Goal: Information Seeking & Learning: Learn about a topic

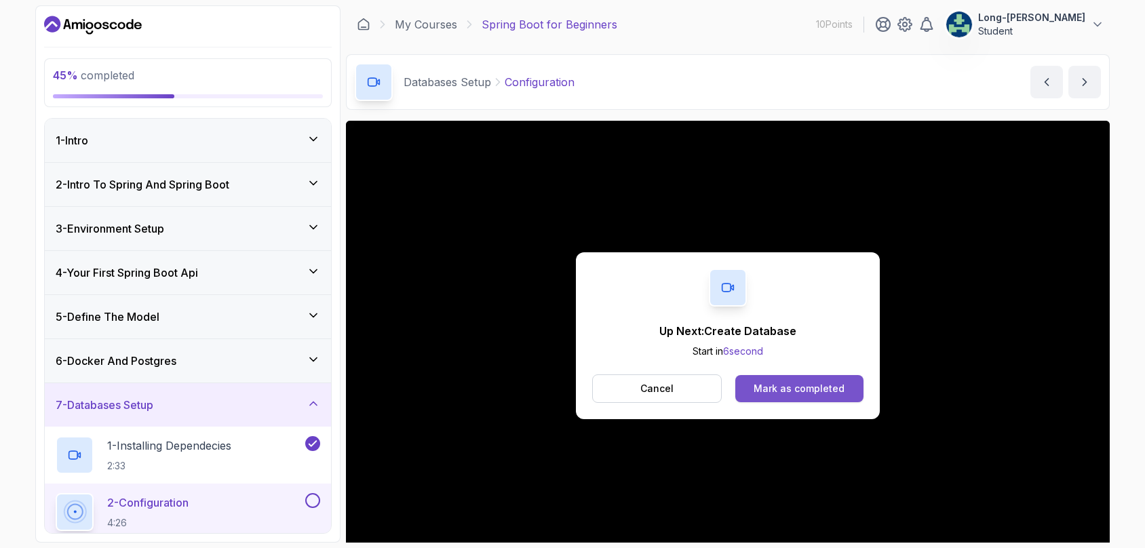
click at [779, 383] on div "Mark as completed" at bounding box center [799, 389] width 91 height 14
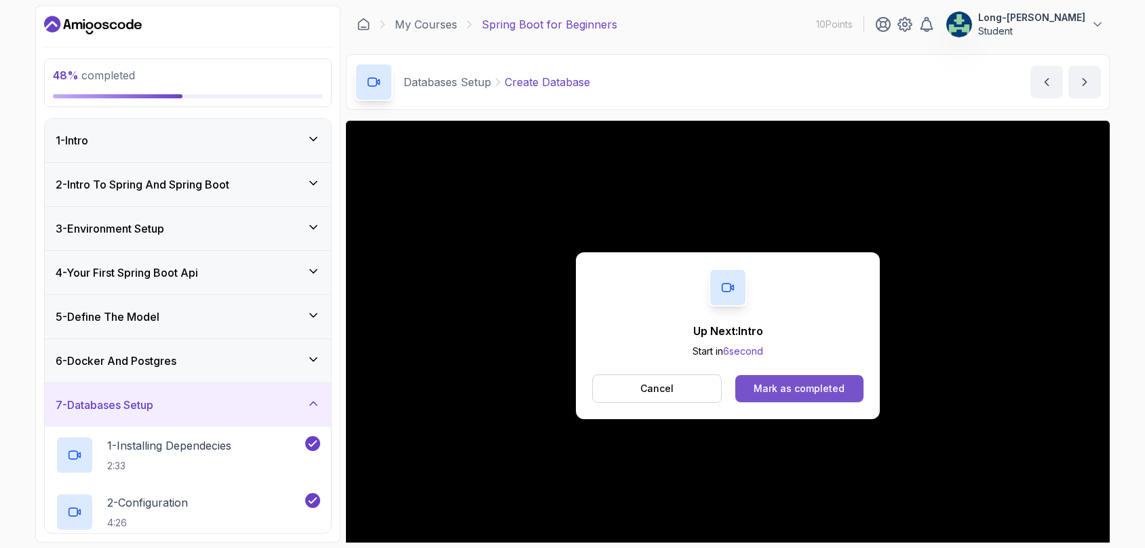
click at [778, 389] on div "Mark as completed" at bounding box center [799, 389] width 91 height 14
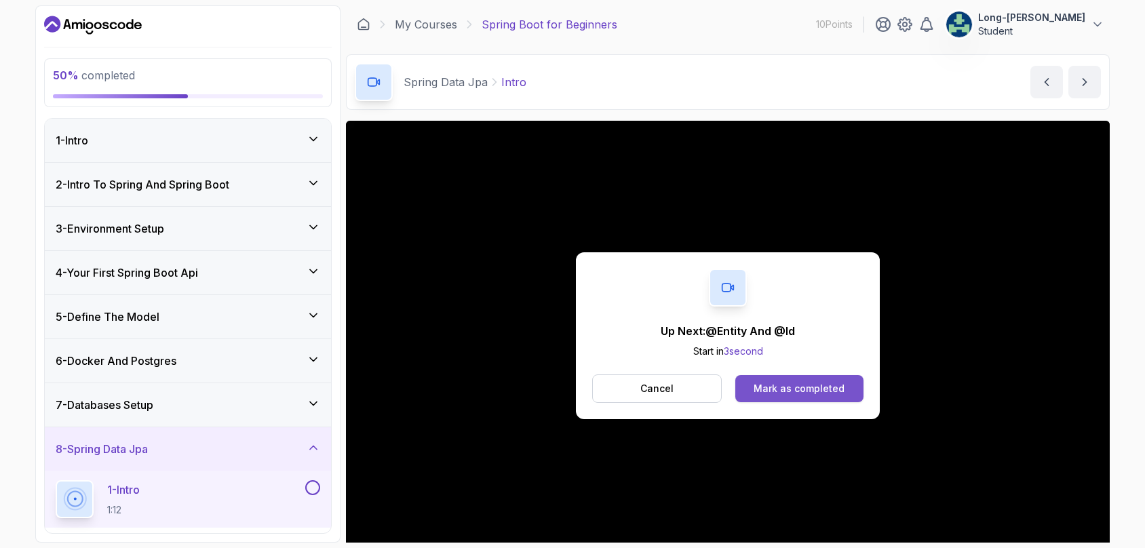
click at [782, 393] on div "Mark as completed" at bounding box center [799, 389] width 91 height 14
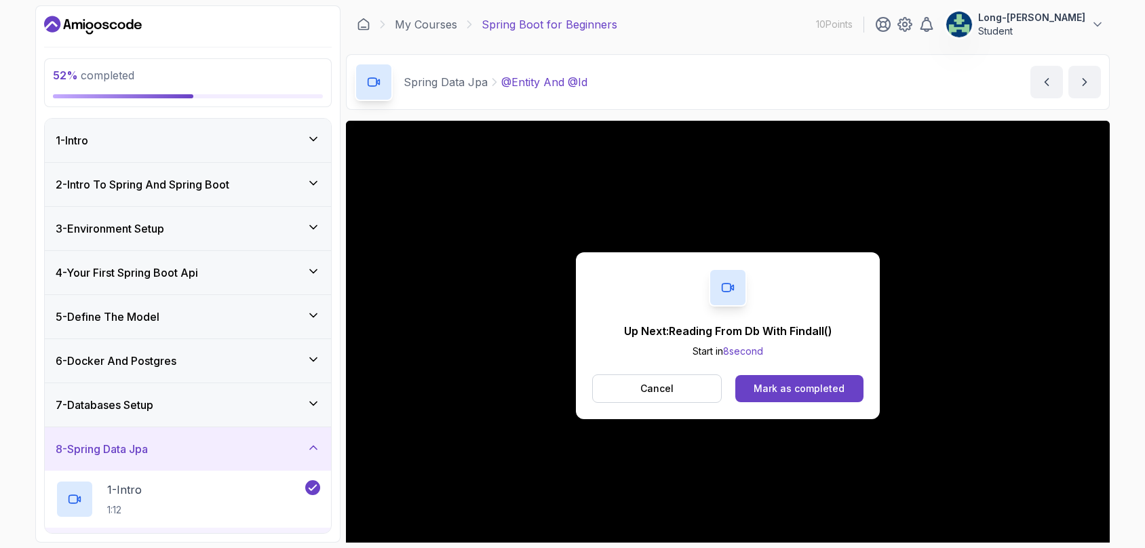
click at [782, 393] on div "Mark as completed" at bounding box center [799, 389] width 91 height 14
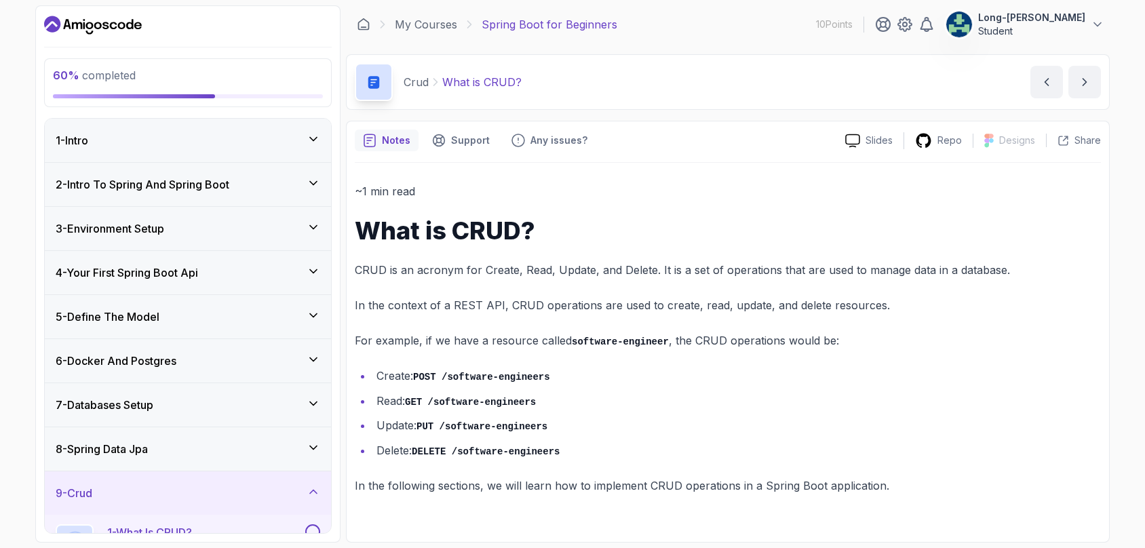
click at [805, 341] on p "For example, if we have a resource called software-engineer , the CRUD operatio…" at bounding box center [728, 341] width 746 height 20
click at [196, 485] on div "9 - Crud" at bounding box center [188, 493] width 265 height 16
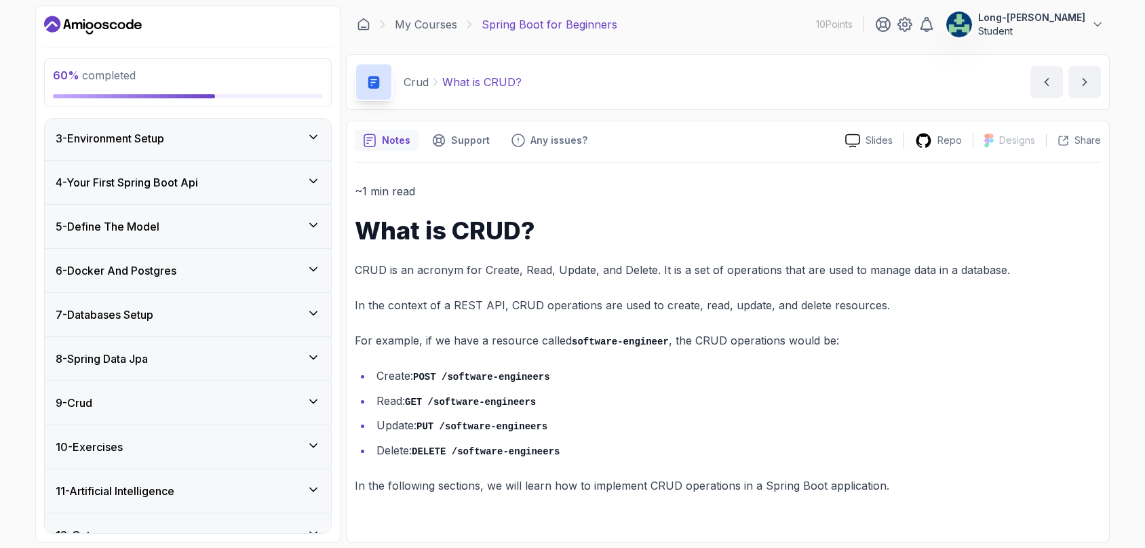
scroll to position [112, 0]
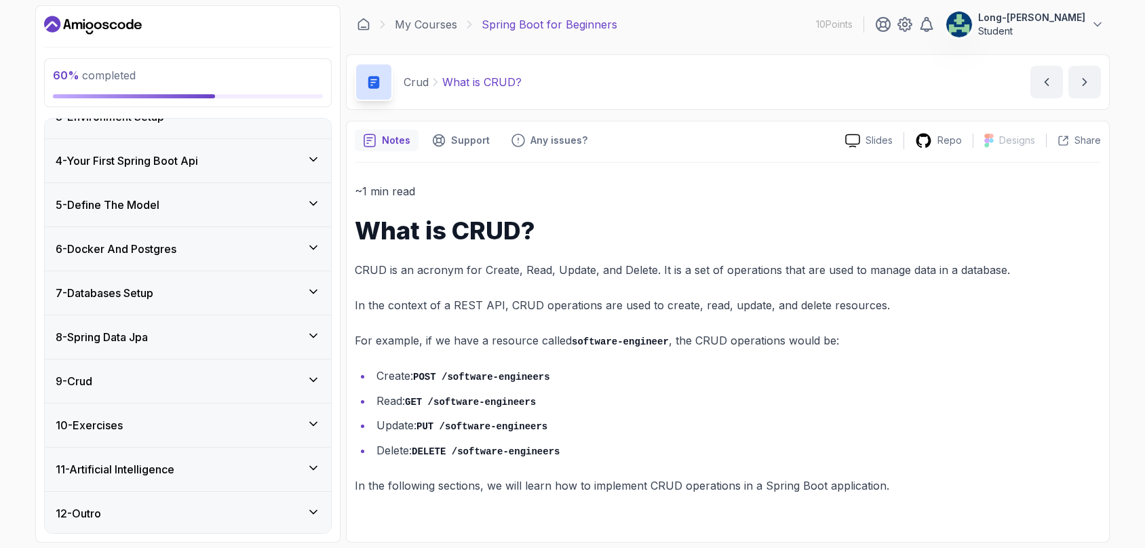
click at [313, 380] on icon at bounding box center [313, 379] width 7 height 3
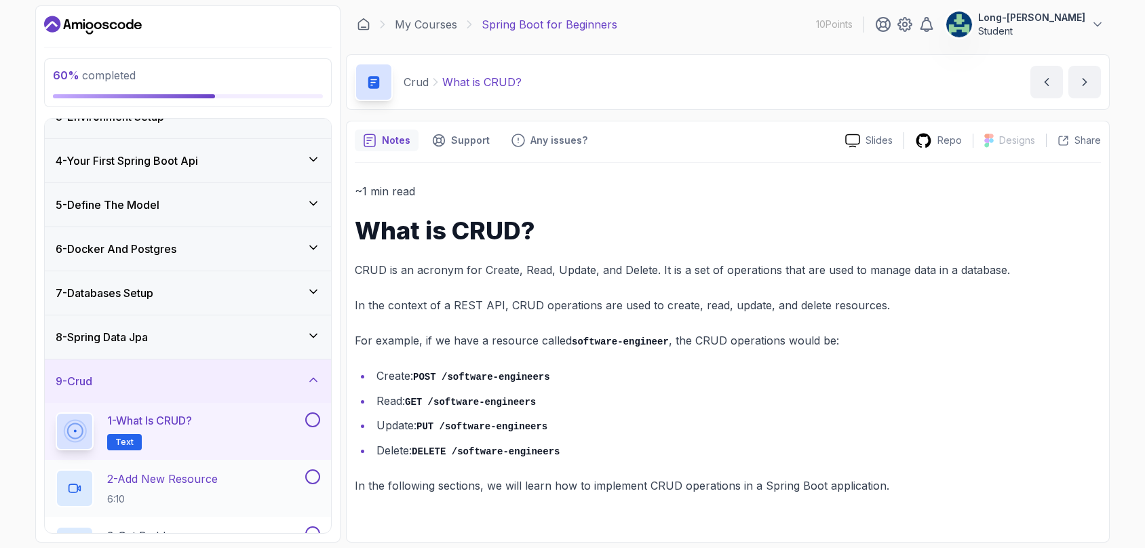
click at [308, 480] on button at bounding box center [312, 477] width 15 height 15
click at [191, 478] on p "2 - Add New Resource" at bounding box center [162, 479] width 111 height 16
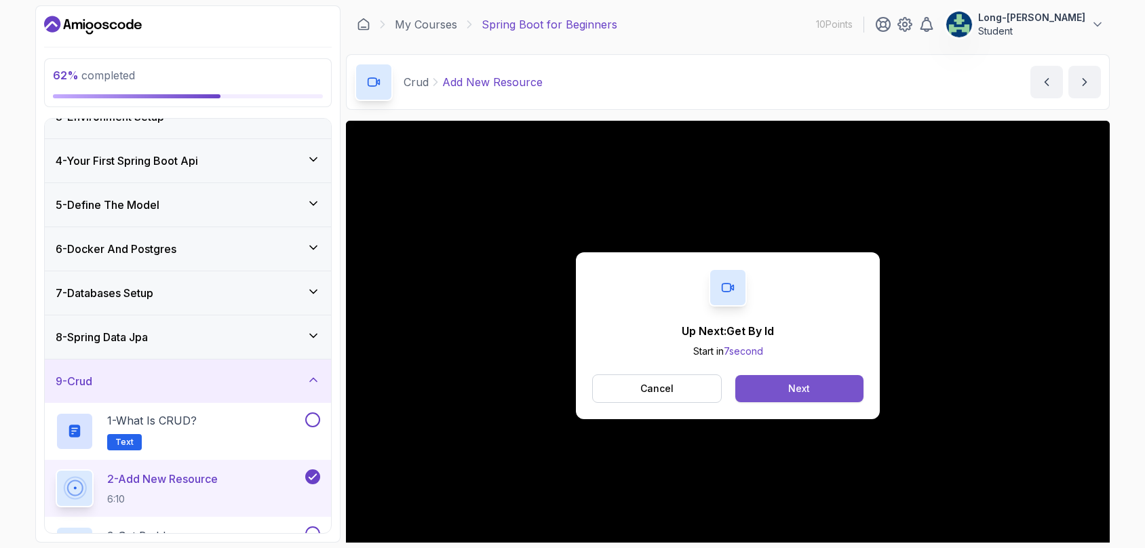
click at [787, 391] on button "Next" at bounding box center [800, 388] width 128 height 27
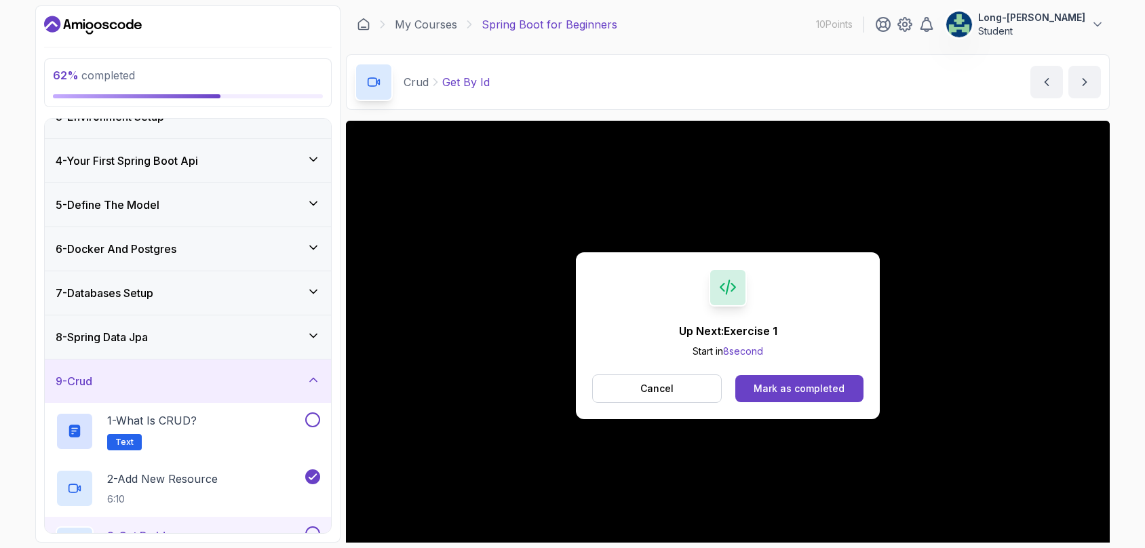
click at [787, 391] on div "Mark as completed" at bounding box center [799, 389] width 91 height 14
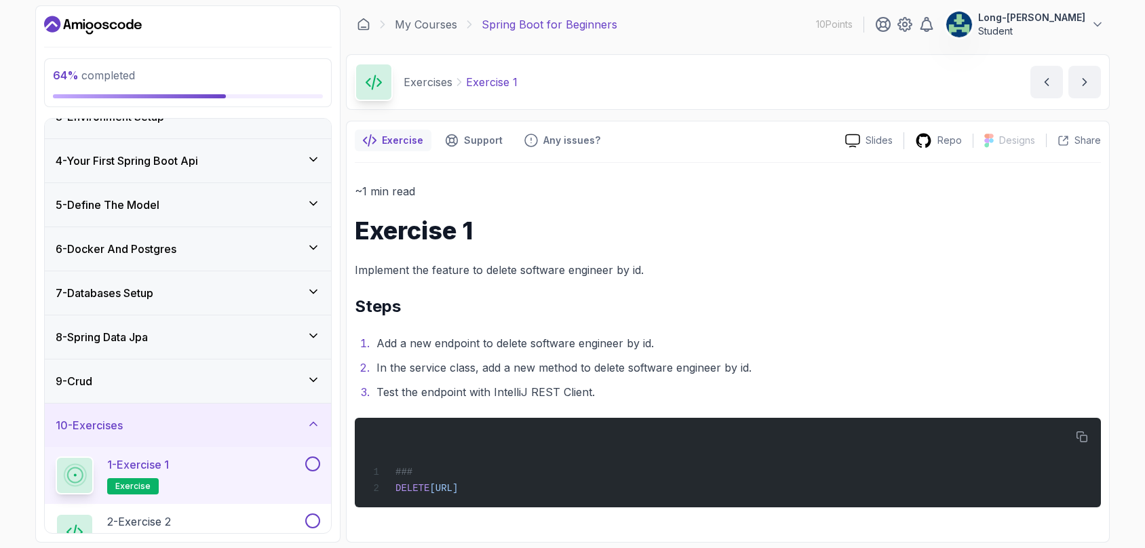
click at [864, 345] on li "Add a new endpoint to delete software engineer by id." at bounding box center [737, 343] width 729 height 19
click at [1135, 522] on div "64 % completed 1 - Intro 2 - Intro To Spring And Spring Boot 3 - Environment Se…" at bounding box center [572, 274] width 1145 height 548
click at [306, 475] on button "1 - Exercise 1 exercise" at bounding box center [188, 476] width 265 height 38
click at [313, 466] on button at bounding box center [312, 464] width 15 height 15
click at [160, 518] on p "2 - Exercise 2" at bounding box center [139, 522] width 64 height 16
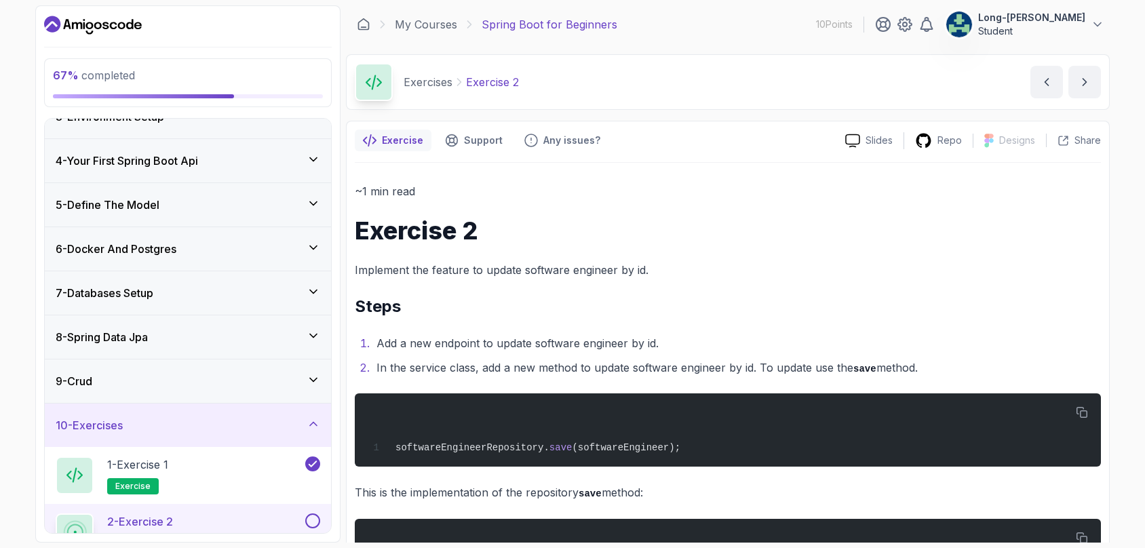
click at [1118, 504] on div "67 % completed 1 - Intro 2 - Intro To Spring And Spring Boot 3 - Environment Se…" at bounding box center [572, 274] width 1145 height 548
click at [546, 354] on ol "Add a new endpoint to update software engineer by id. In the service class, add…" at bounding box center [728, 356] width 746 height 44
click at [1080, 415] on icon "button" at bounding box center [1082, 413] width 12 height 12
click at [1114, 461] on section "67 % completed 1 - Intro 2 - Intro To Spring And Spring Boot 3 - Environment Se…" at bounding box center [573, 274] width 1086 height 548
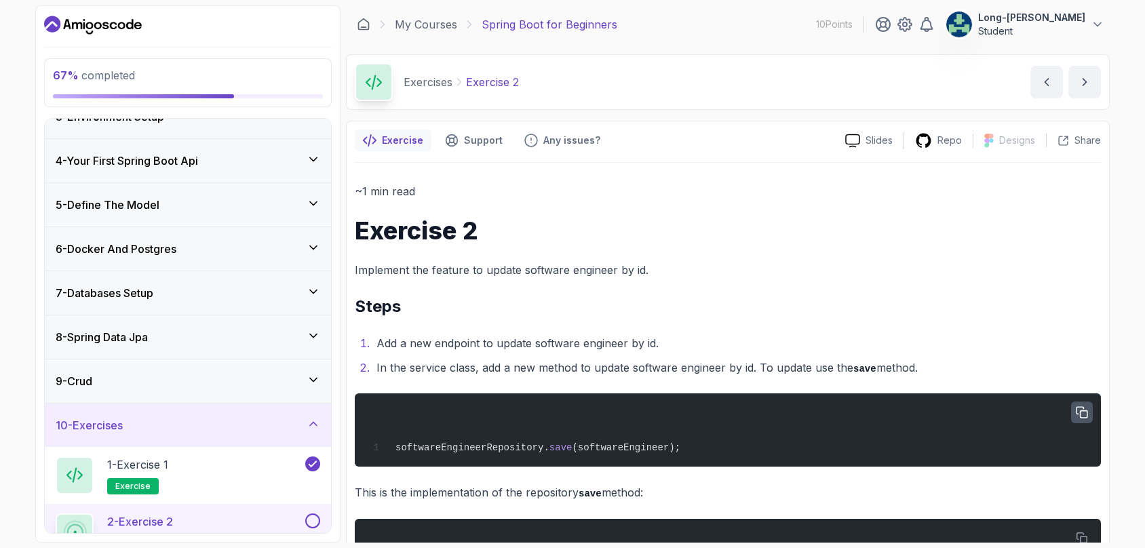
click at [1119, 467] on div "67 % completed 1 - Intro 2 - Intro To Spring And Spring Boot 3 - Environment Se…" at bounding box center [572, 274] width 1145 height 548
click at [398, 487] on p "This is the implementation of the repository save method:" at bounding box center [728, 493] width 746 height 20
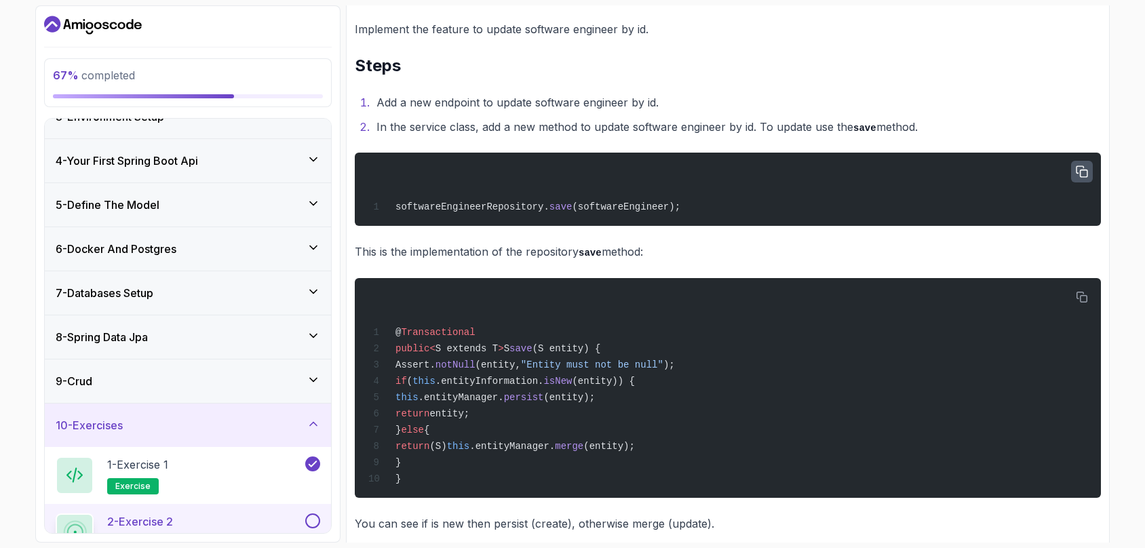
scroll to position [271, 0]
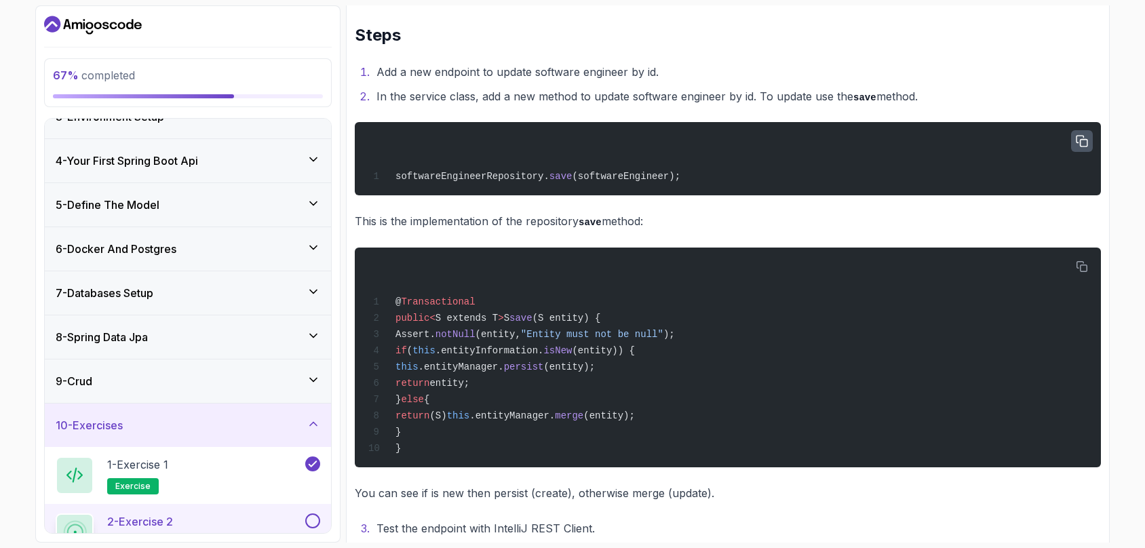
click at [476, 503] on p "You can see if is new then persist (create), otherwise merge (update)." at bounding box center [728, 493] width 746 height 19
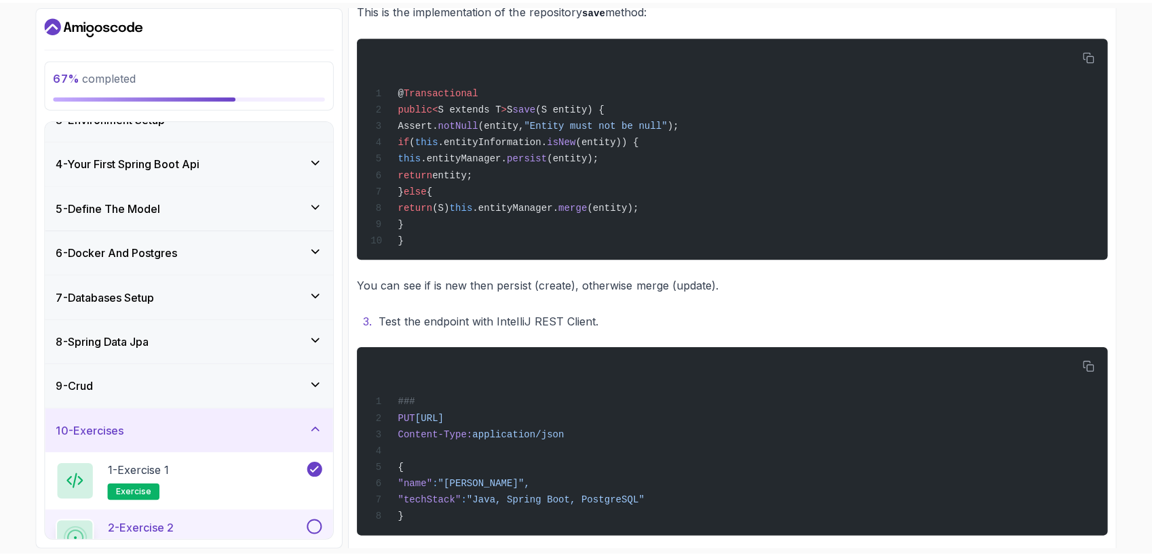
scroll to position [508, 0]
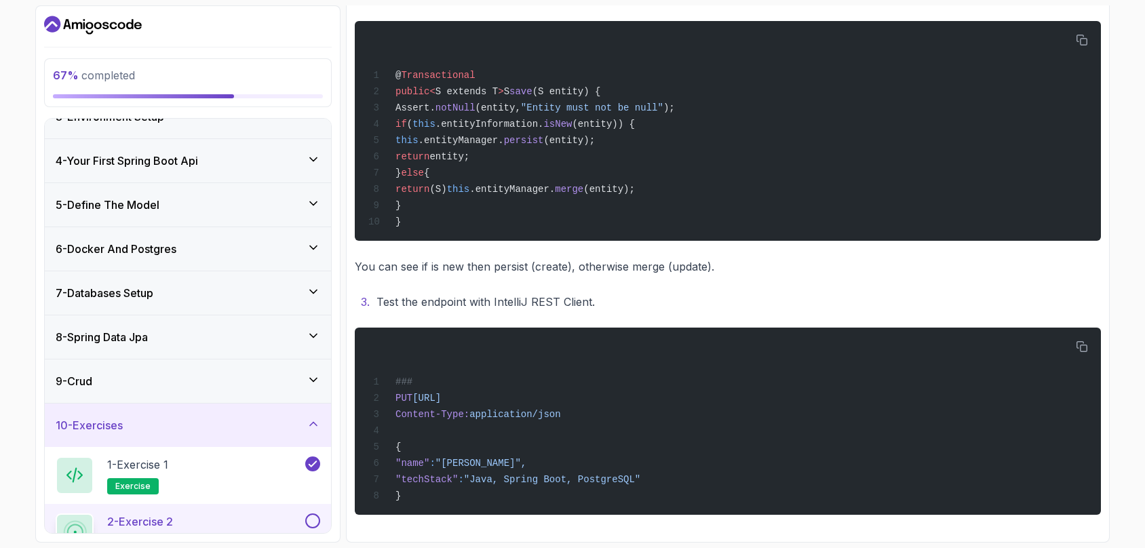
click at [311, 522] on button at bounding box center [312, 521] width 15 height 15
click at [149, 521] on p "2 - Exercise 2" at bounding box center [140, 522] width 66 height 16
click at [1128, 415] on div "69 % completed 1 - Intro 2 - Intro To Spring And Spring Boot 3 - Environment Se…" at bounding box center [572, 274] width 1145 height 548
click at [40, 467] on div "69 % completed 1 - Intro 2 - Intro To Spring And Spring Boot 3 - Environment Se…" at bounding box center [187, 273] width 305 height 537
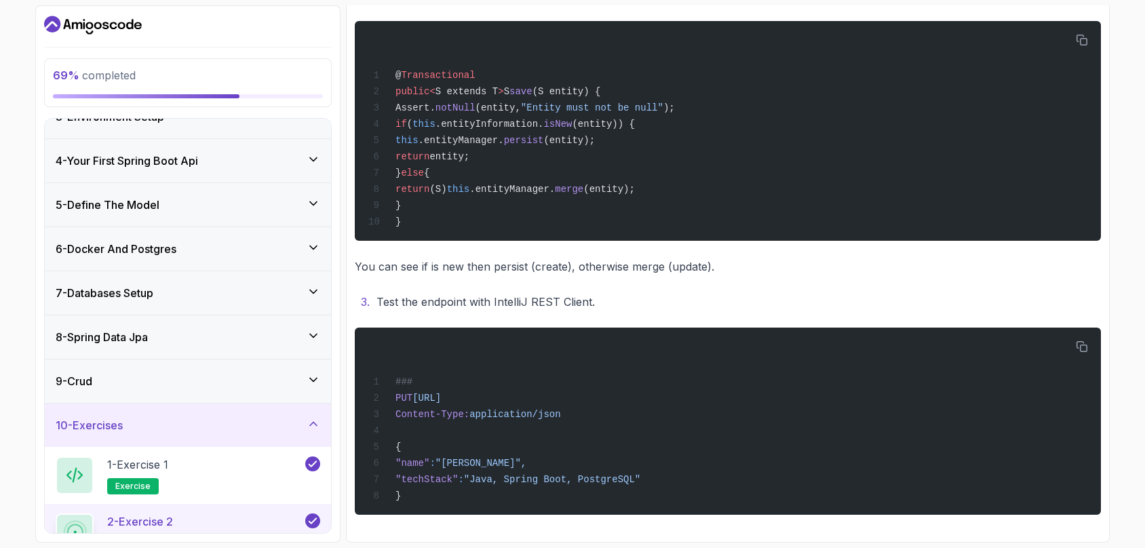
click at [138, 522] on p "2 - Exercise 2" at bounding box center [140, 522] width 66 height 16
click at [343, 450] on div "69 % completed 1 - Intro 2 - Intro To Spring And Spring Boot 3 - Environment Se…" at bounding box center [572, 273] width 1075 height 537
click at [75, 528] on icon at bounding box center [75, 532] width 26 height 26
click at [165, 523] on p "2 - Exercise 2" at bounding box center [140, 522] width 66 height 16
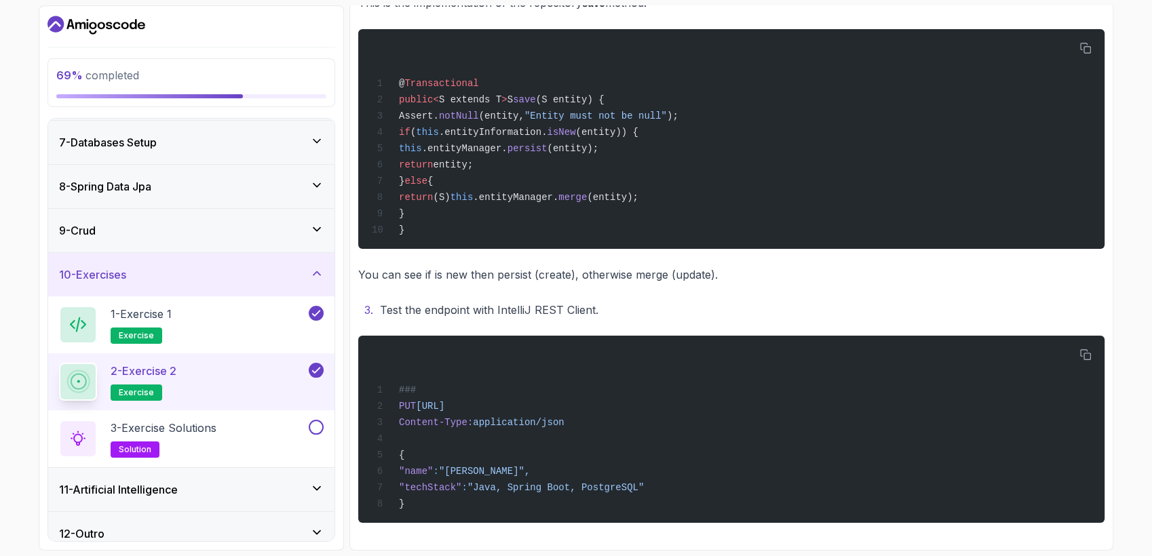
scroll to position [274, 0]
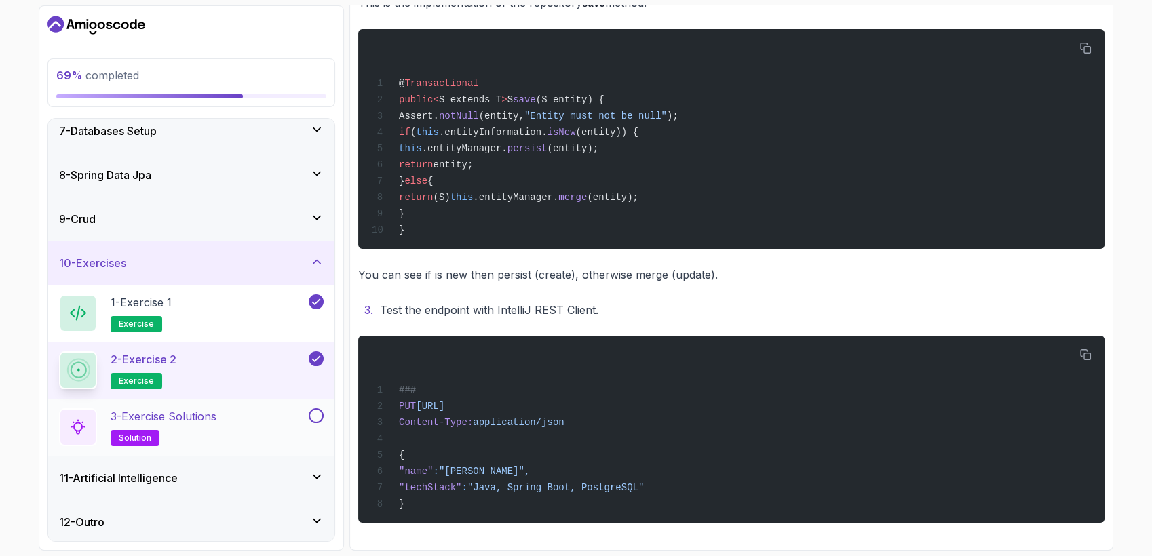
click at [309, 415] on button at bounding box center [316, 415] width 15 height 15
click at [206, 417] on p "3 - Exercise Solutions" at bounding box center [164, 416] width 106 height 16
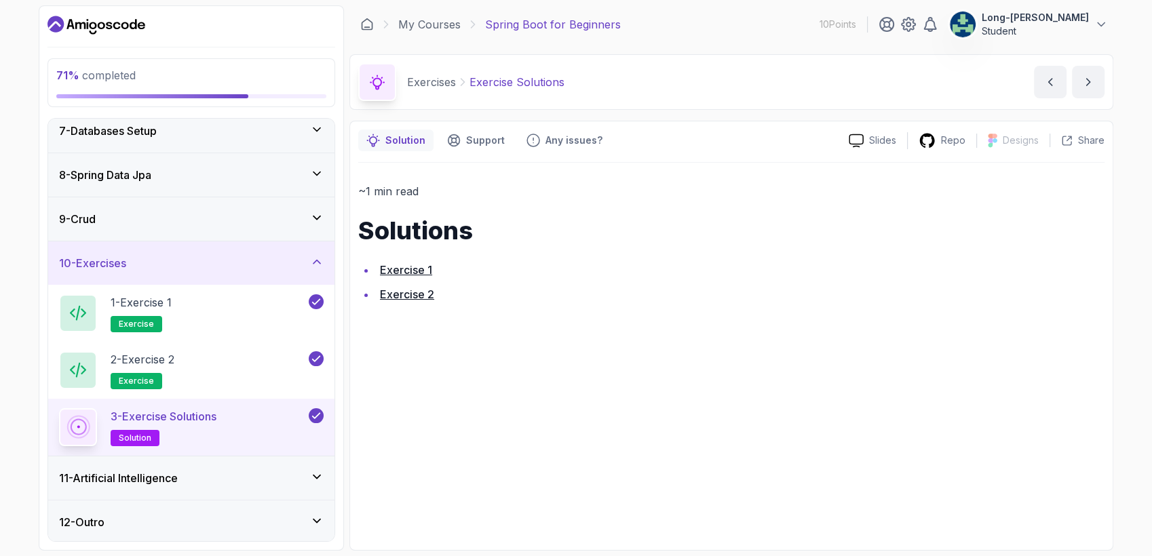
click at [413, 270] on link "Exercise 1" at bounding box center [406, 270] width 52 height 14
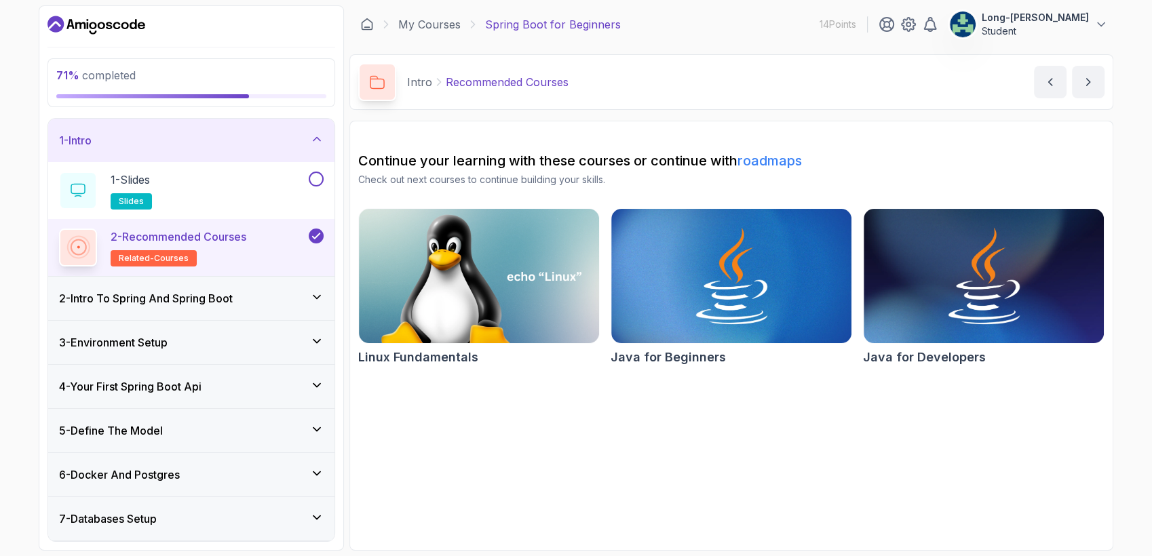
click at [182, 257] on span "related-courses" at bounding box center [154, 258] width 70 height 11
drag, startPoint x: 107, startPoint y: 76, endPoint x: 118, endPoint y: 95, distance: 22.2
click at [118, 95] on div "71 % completed" at bounding box center [191, 82] width 270 height 31
click at [20, 459] on div "71 % completed 1 - Intro 1 - Slides slides 2 - Recommended Courses related-cour…" at bounding box center [576, 278] width 1152 height 556
click at [138, 516] on h3 "7 - Databases Setup" at bounding box center [108, 519] width 98 height 16
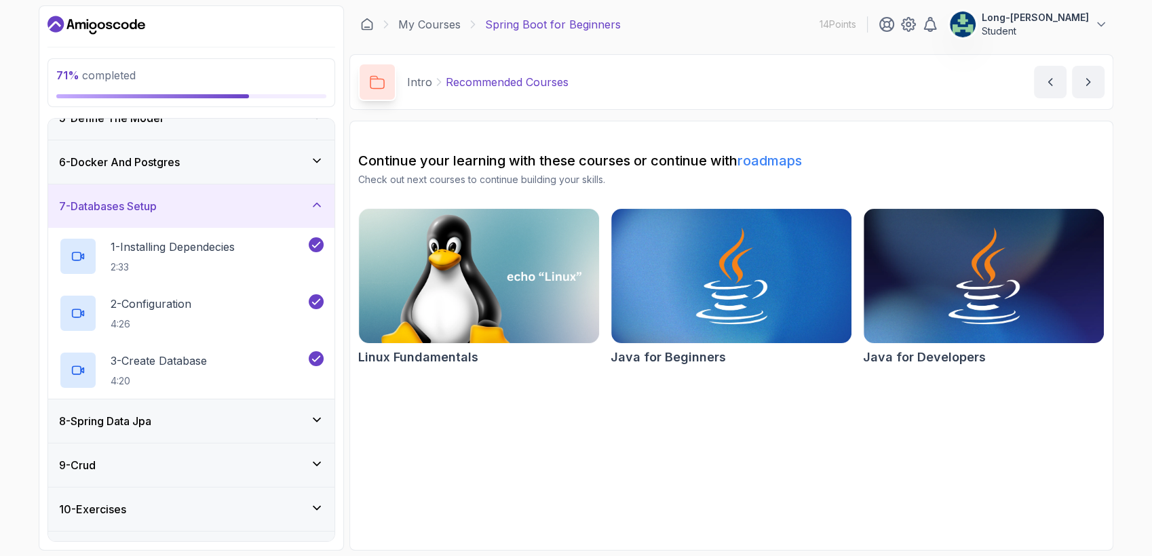
scroll to position [274, 0]
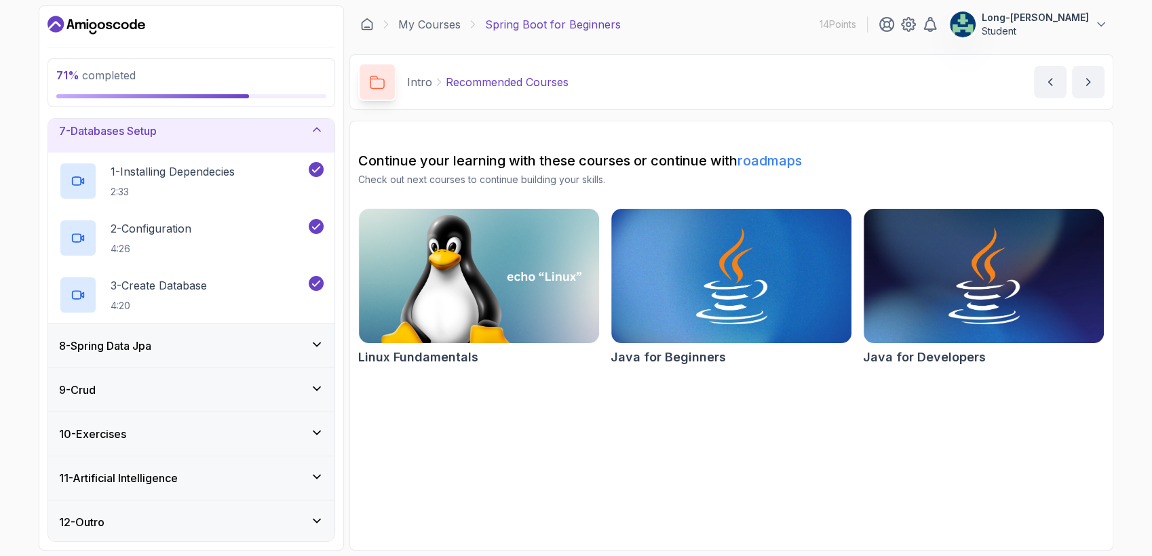
click at [318, 429] on icon at bounding box center [317, 433] width 14 height 14
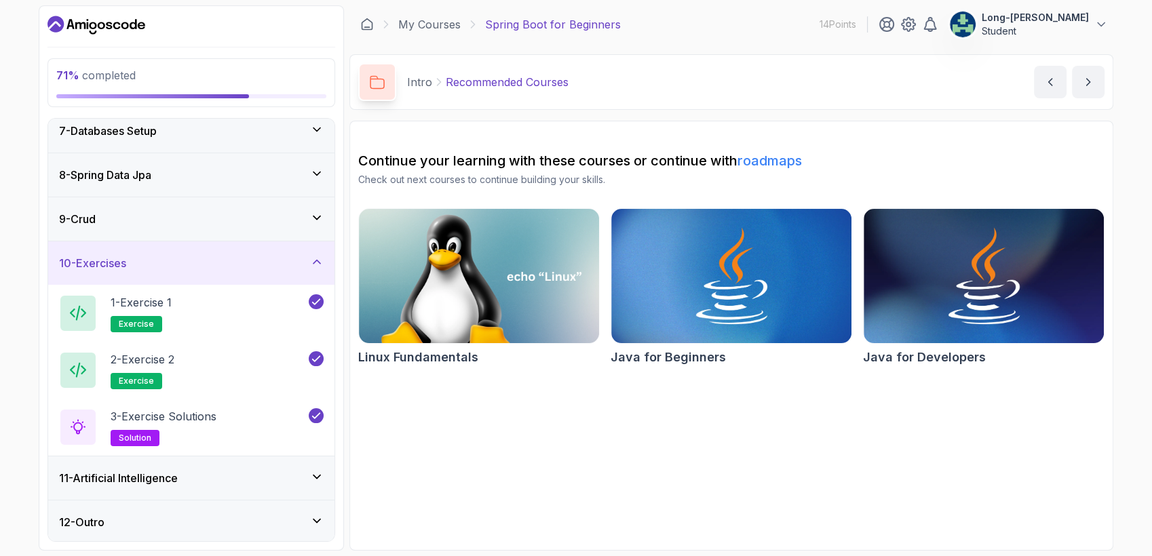
click at [319, 476] on icon at bounding box center [317, 477] width 14 height 14
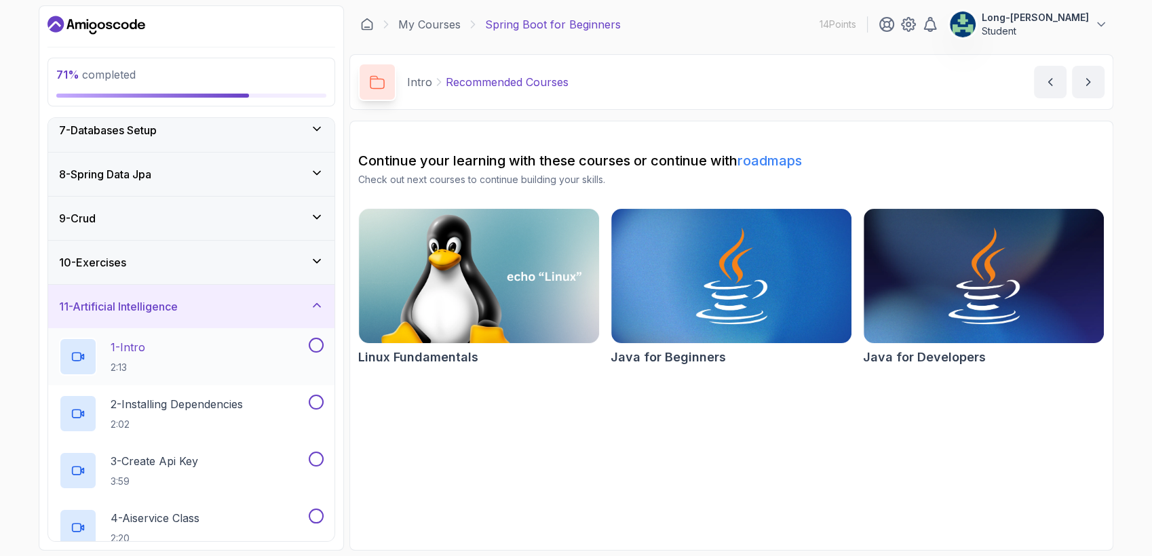
click at [140, 347] on p "1 - Intro" at bounding box center [128, 347] width 35 height 16
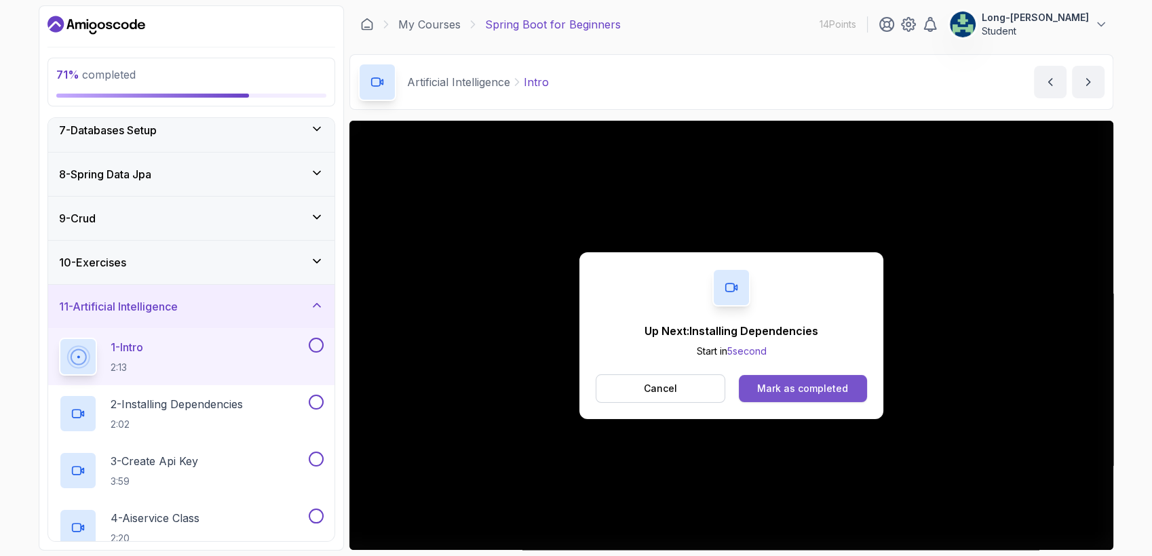
click at [761, 384] on div "Mark as completed" at bounding box center [802, 389] width 91 height 14
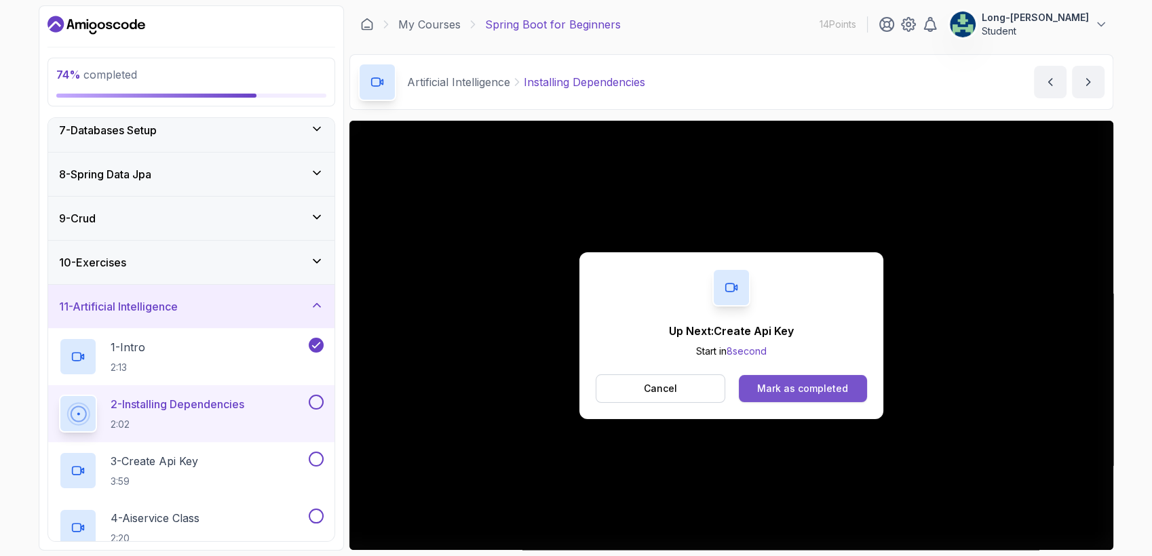
click at [795, 388] on div "Mark as completed" at bounding box center [802, 389] width 91 height 14
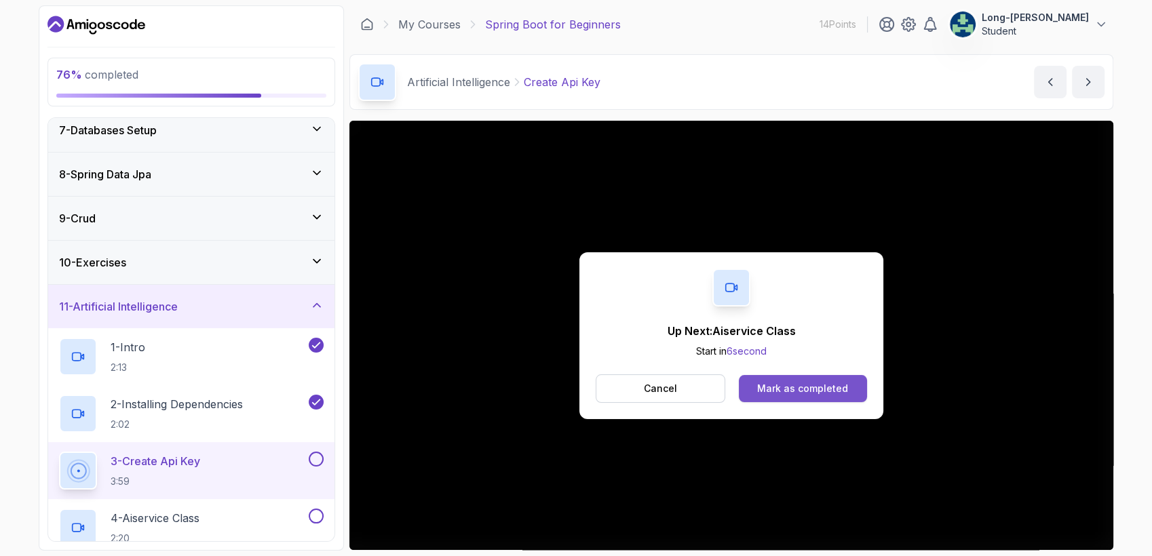
click at [797, 377] on button "Mark as completed" at bounding box center [803, 388] width 128 height 27
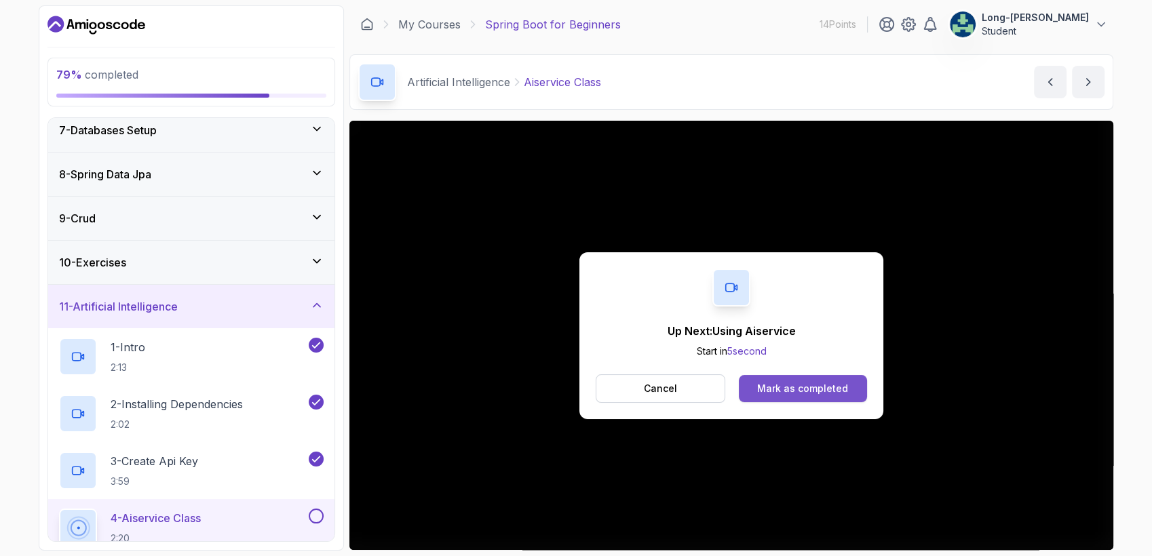
click at [809, 389] on div "Mark as completed" at bounding box center [802, 389] width 91 height 14
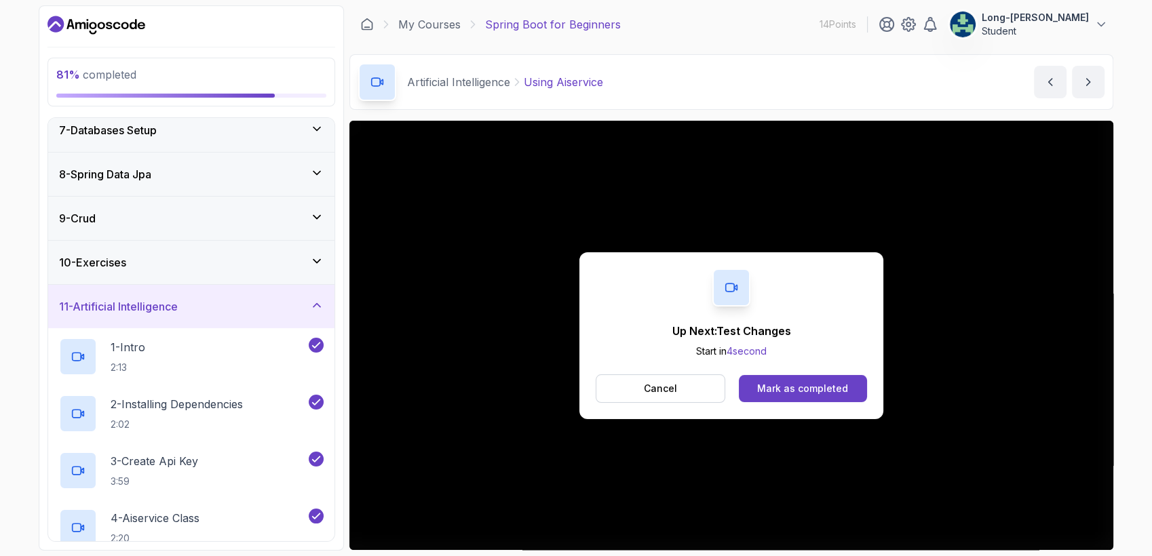
click at [809, 389] on div "Mark as completed" at bounding box center [802, 389] width 91 height 14
